Goal: Transaction & Acquisition: Obtain resource

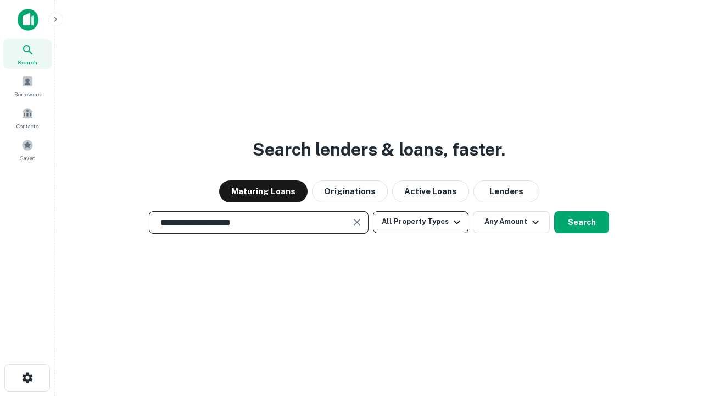
type input "**********"
click at [421, 221] on button "All Property Types" at bounding box center [421, 222] width 96 height 22
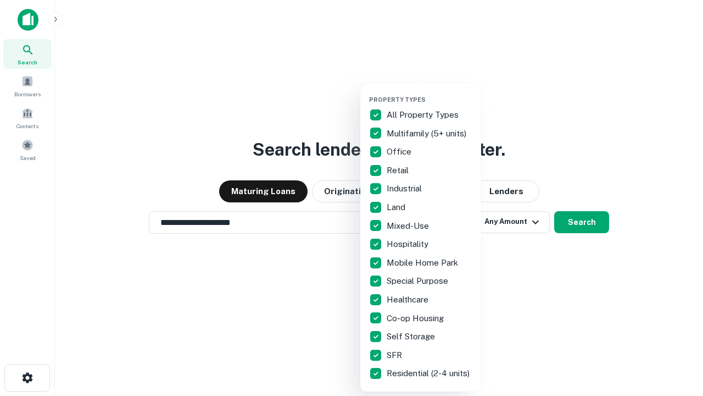
click at [430, 92] on button "button" at bounding box center [429, 92] width 121 height 1
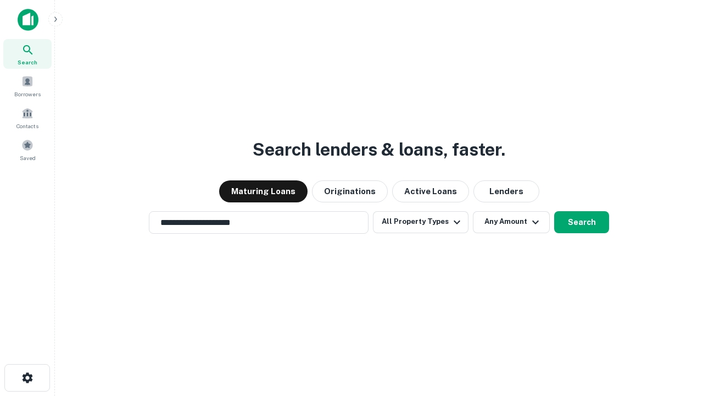
scroll to position [17, 0]
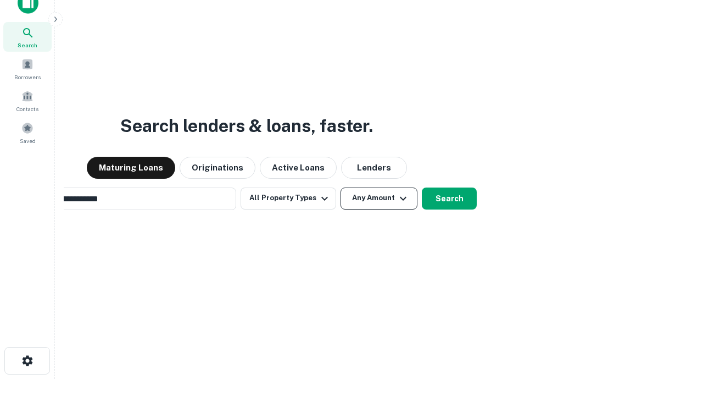
click at [341, 187] on button "Any Amount" at bounding box center [379, 198] width 77 height 22
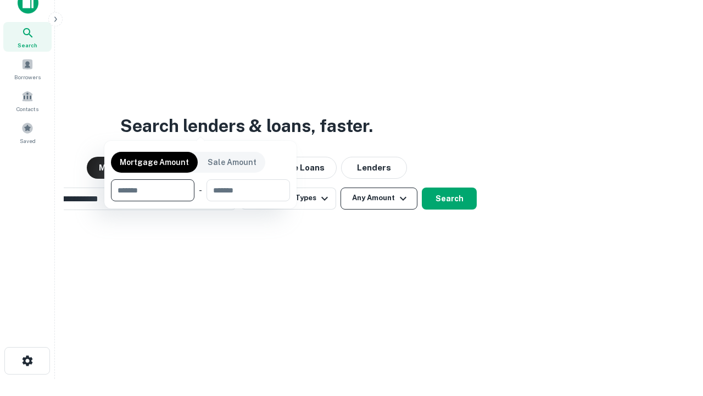
scroll to position [79, 311]
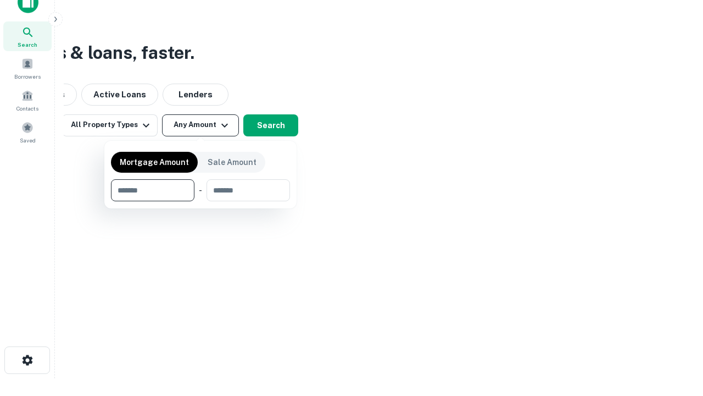
type input "*******"
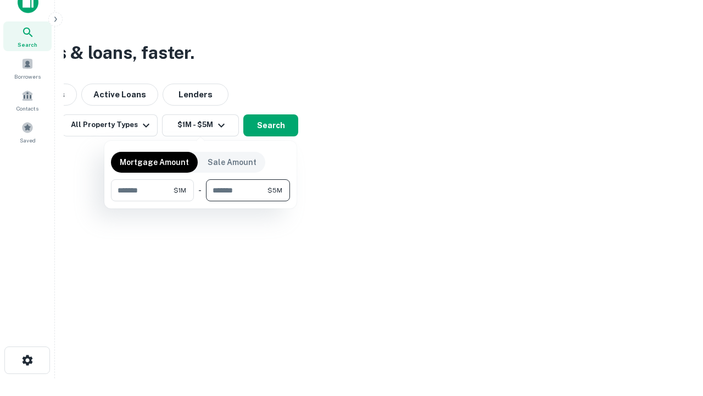
type input "*******"
click at [201, 201] on button "button" at bounding box center [200, 201] width 179 height 1
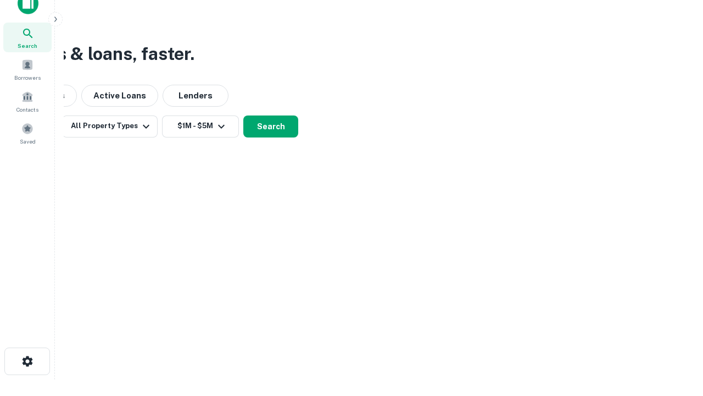
scroll to position [7, 203]
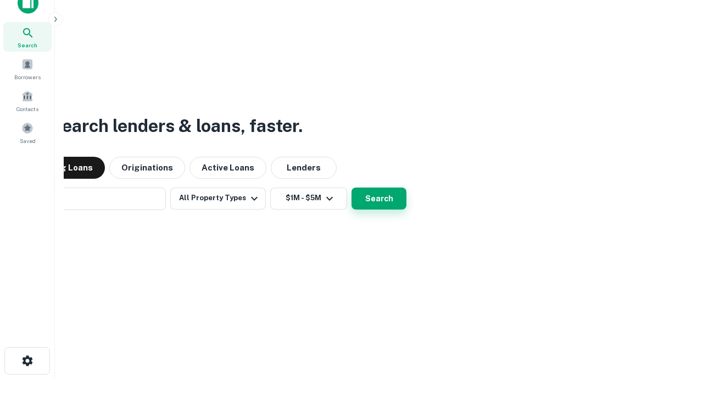
click at [352, 187] on button "Search" at bounding box center [379, 198] width 55 height 22
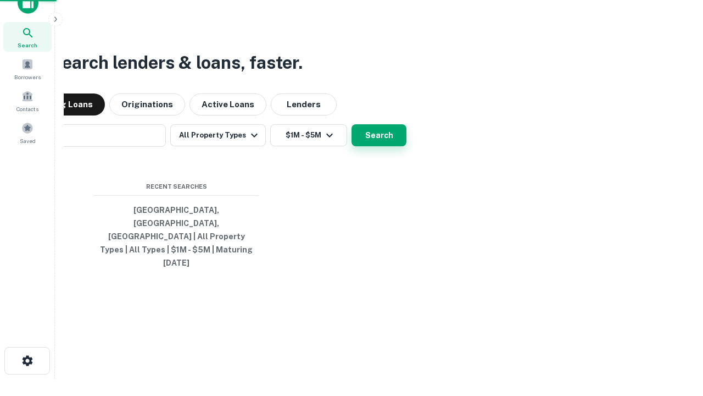
scroll to position [29, 311]
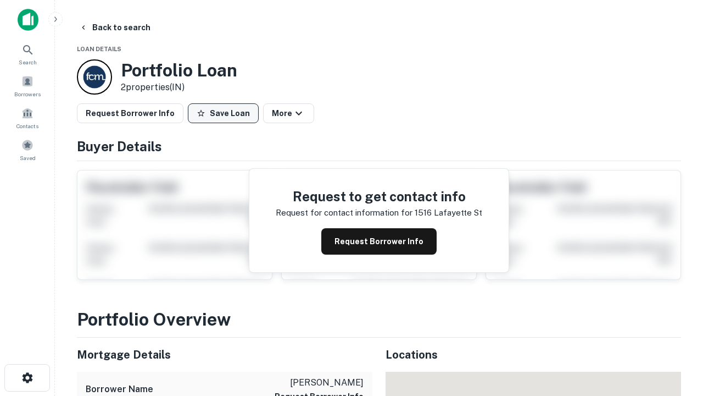
click at [223, 113] on button "Save Loan" at bounding box center [223, 113] width 71 height 20
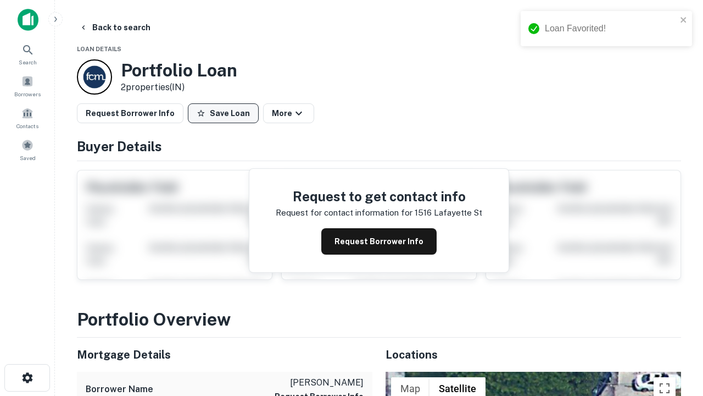
click at [226, 113] on button "Save Loan" at bounding box center [223, 113] width 71 height 20
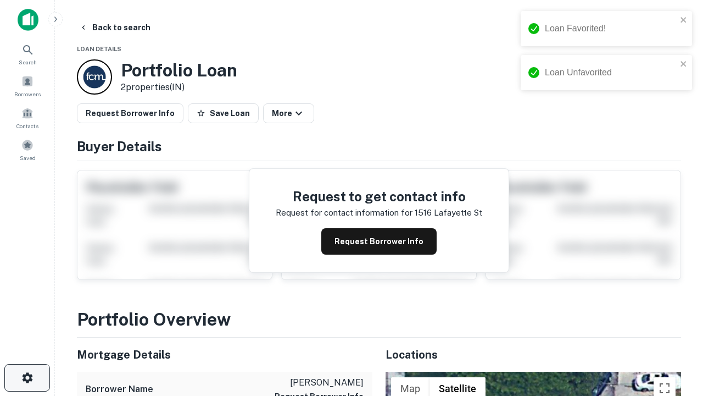
click at [27, 378] on icon "button" at bounding box center [27, 377] width 13 height 13
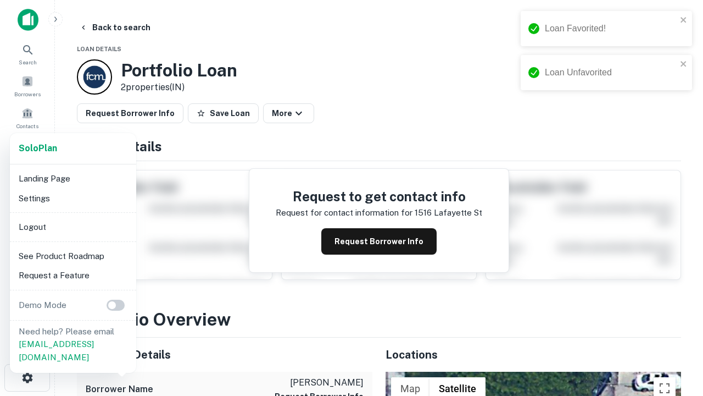
click at [73, 226] on li "Logout" at bounding box center [73, 227] width 118 height 20
